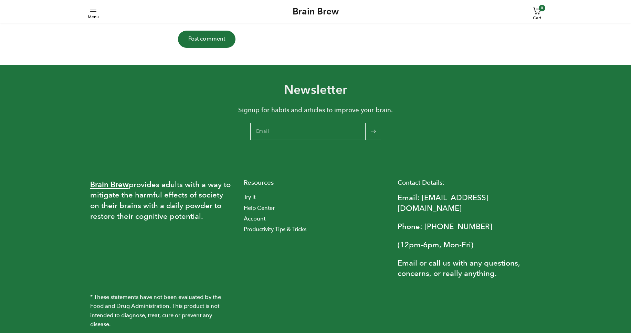
scroll to position [3232, 0]
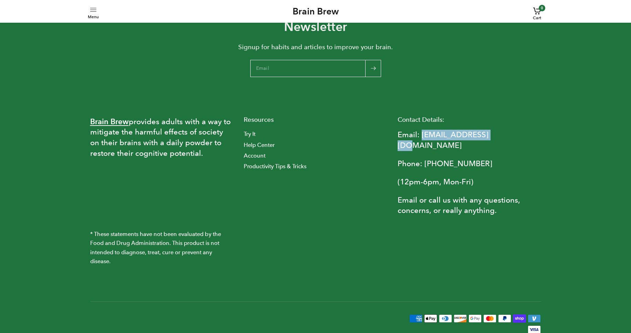
drag, startPoint x: 509, startPoint y: 107, endPoint x: 422, endPoint y: 102, distance: 86.9
click at [422, 130] on p "Email: [EMAIL_ADDRESS][DOMAIN_NAME]" at bounding box center [470, 140] width 144 height 21
copy p "[EMAIL_ADDRESS][DOMAIN_NAME]"
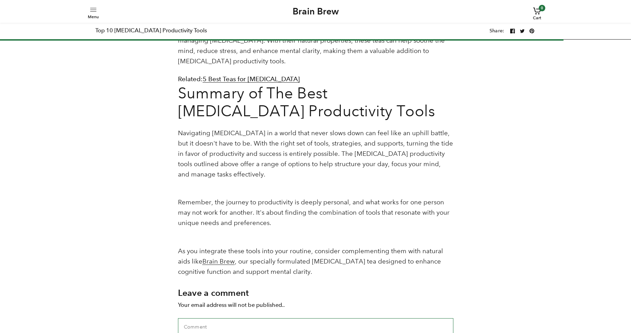
scroll to position [2724, 0]
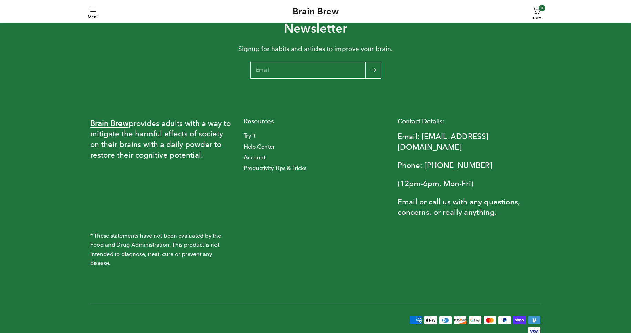
scroll to position [3232, 0]
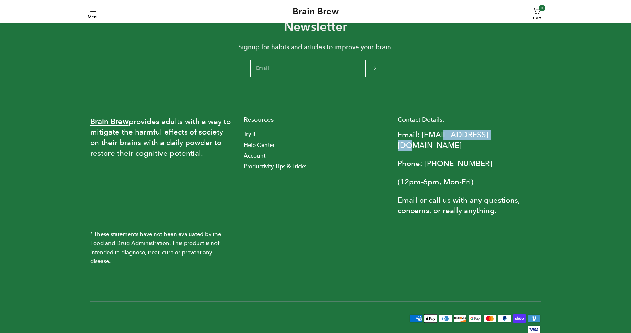
drag, startPoint x: 512, startPoint y: 107, endPoint x: 440, endPoint y: 106, distance: 71.3
click at [440, 130] on p "Email: [EMAIL_ADDRESS][DOMAIN_NAME]" at bounding box center [470, 140] width 144 height 21
click at [318, 161] on div "Resources Try It Help Center Account Productivity Tips & Tricks" at bounding box center [316, 173] width 154 height 113
drag, startPoint x: 334, startPoint y: 103, endPoint x: 339, endPoint y: 98, distance: 6.6
click at [334, 130] on li "Try It" at bounding box center [316, 134] width 144 height 9
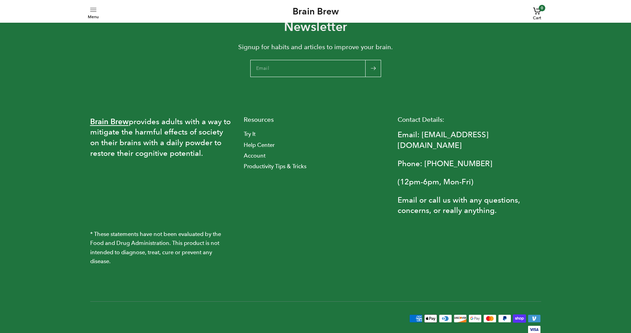
click at [117, 117] on strong "Brain Brew" at bounding box center [109, 121] width 39 height 9
